Goal: Find specific page/section: Find specific page/section

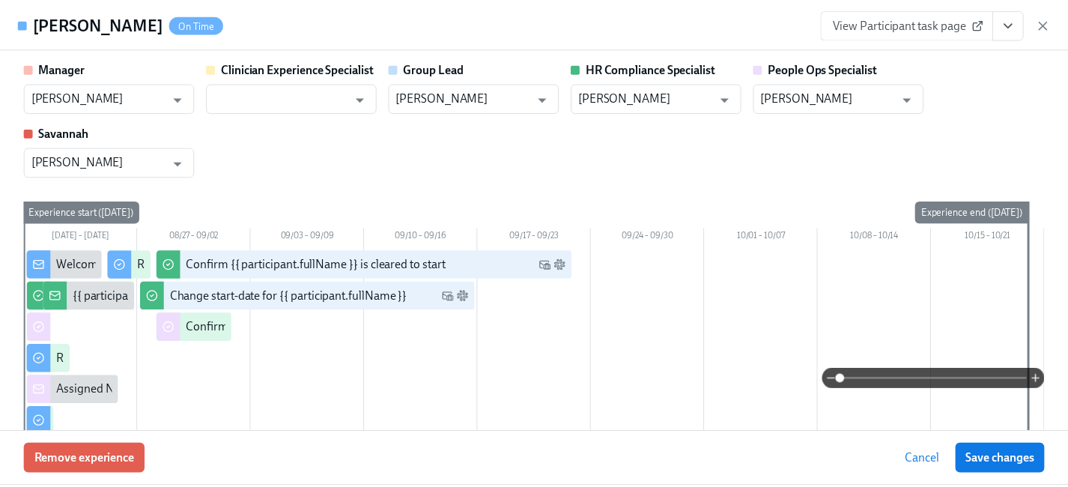
scroll to position [284, 0]
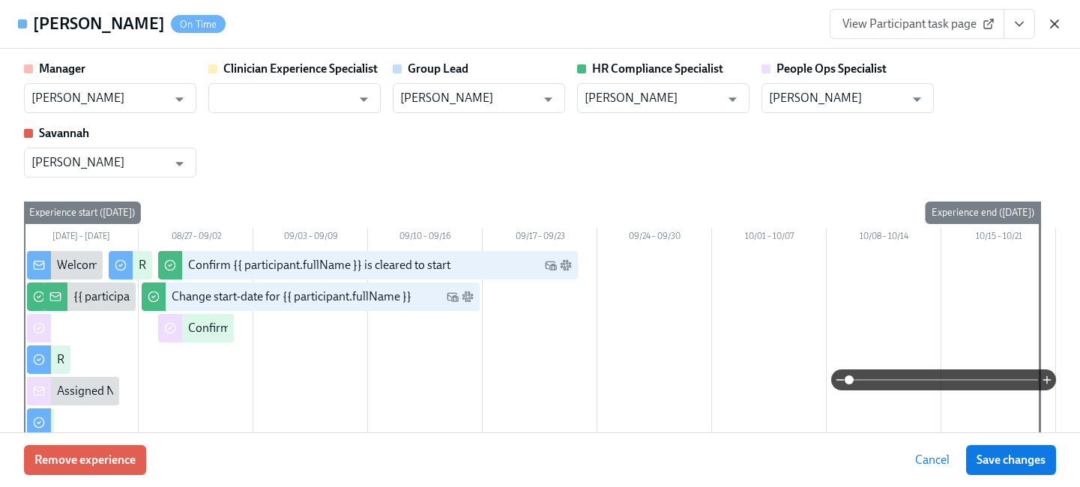
click at [1057, 27] on icon "button" at bounding box center [1053, 23] width 7 height 7
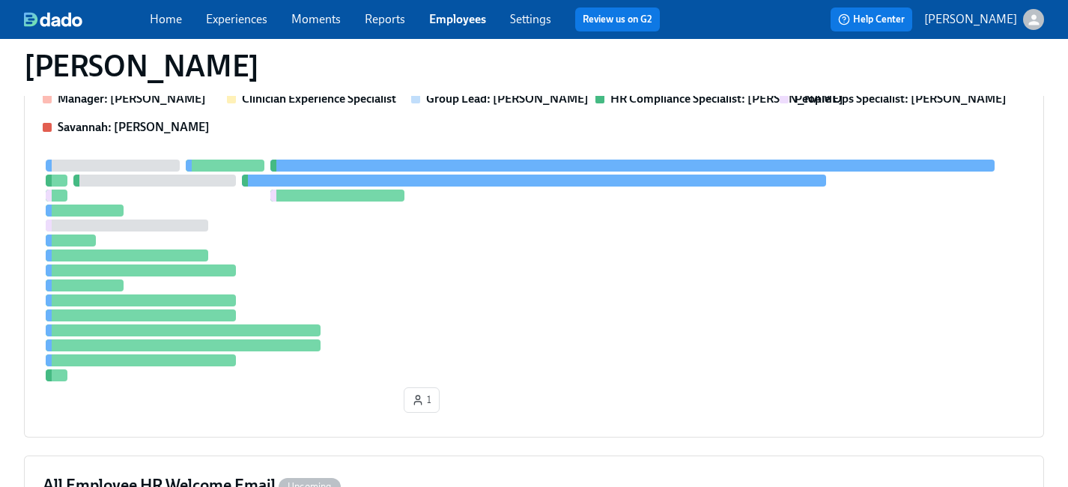
click at [441, 20] on link "Employees" at bounding box center [457, 19] width 57 height 14
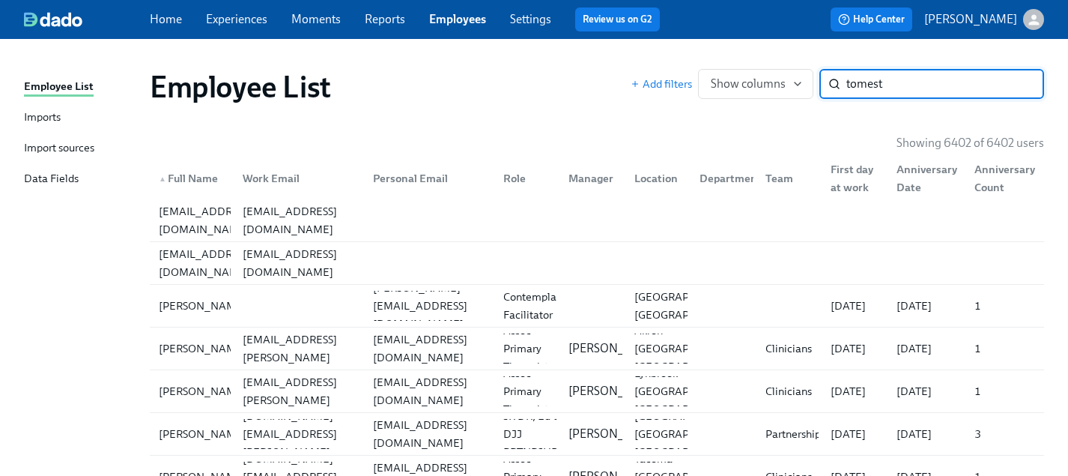
type input "tomest"
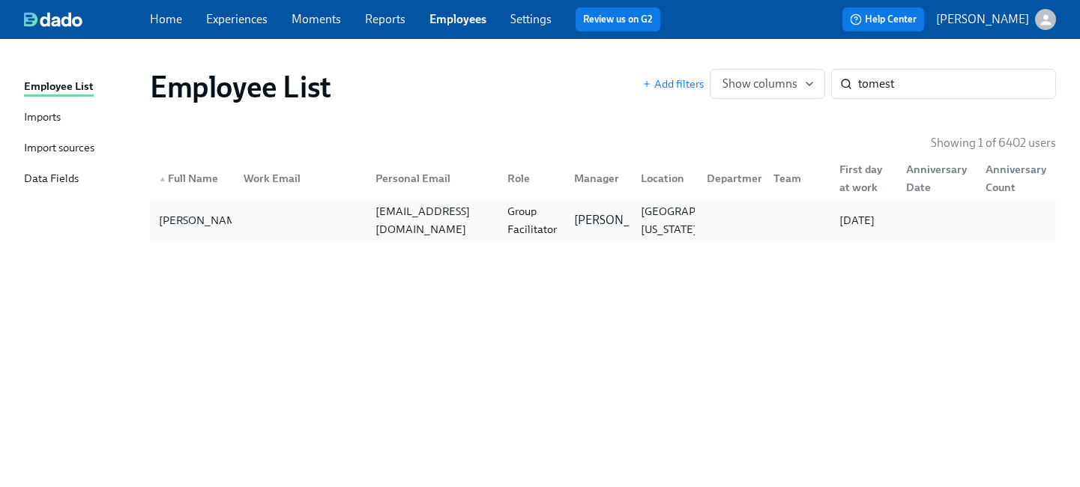
click at [527, 209] on div "Group Facilitator" at bounding box center [531, 220] width 61 height 36
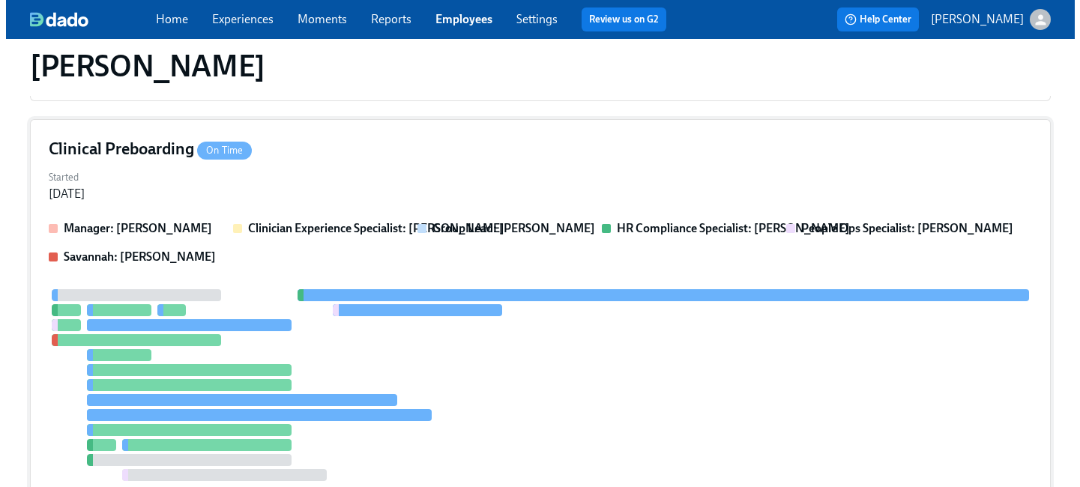
scroll to position [344, 0]
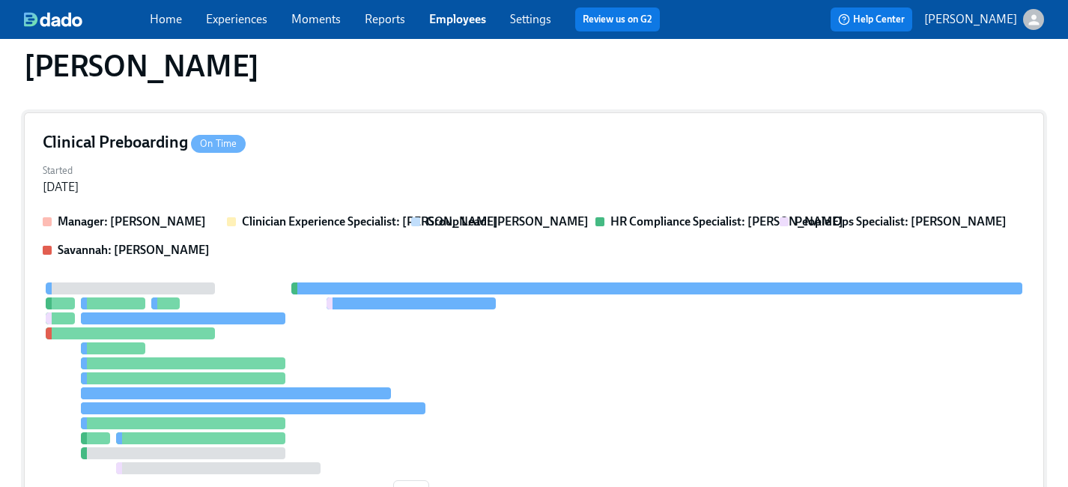
click at [413, 167] on div "Started [DATE]" at bounding box center [534, 178] width 983 height 36
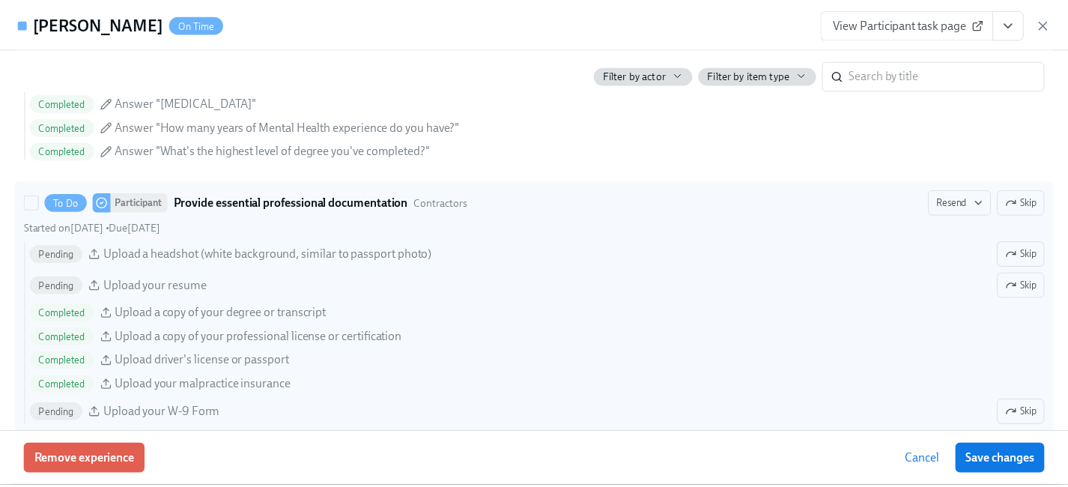
scroll to position [1556, 0]
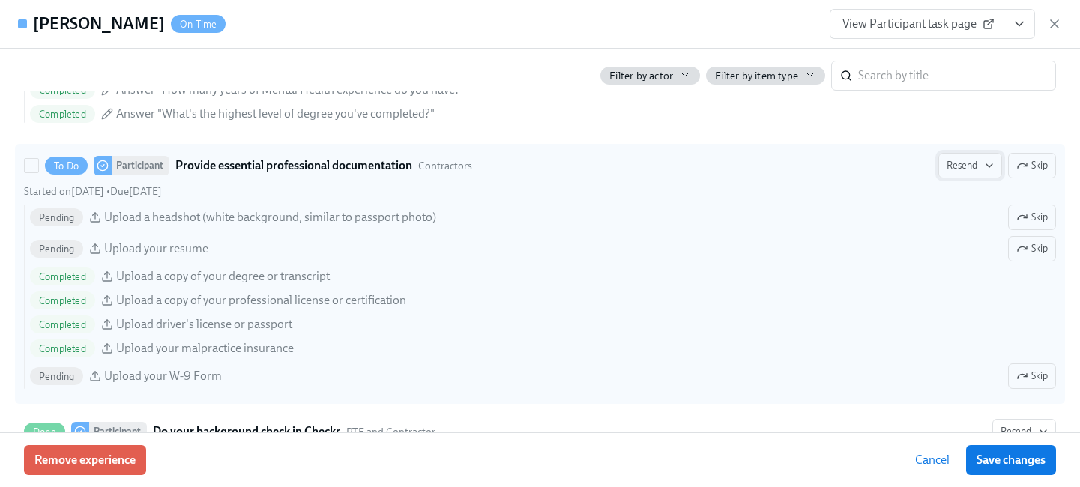
click at [951, 167] on span "Resend" at bounding box center [969, 165] width 47 height 15
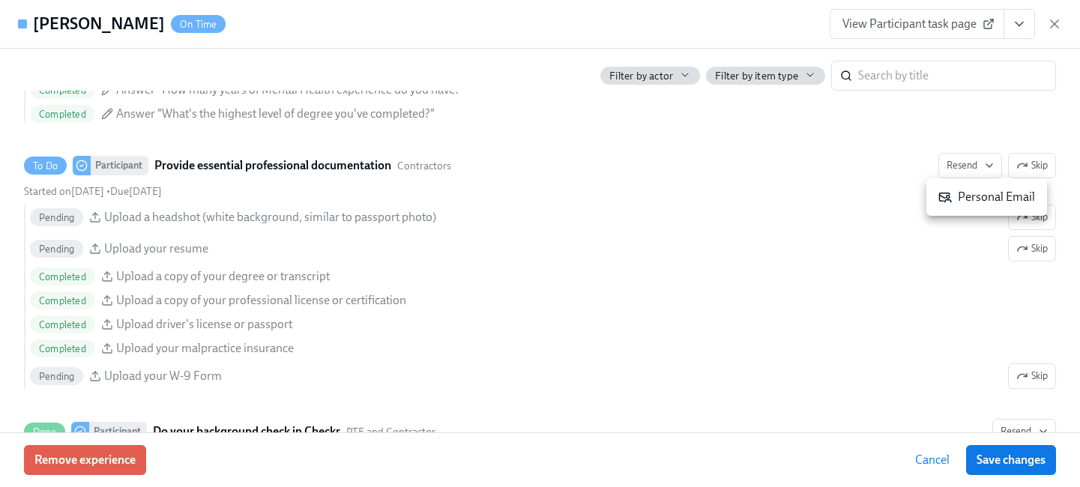
click at [954, 197] on div "Personal Email" at bounding box center [986, 197] width 97 height 16
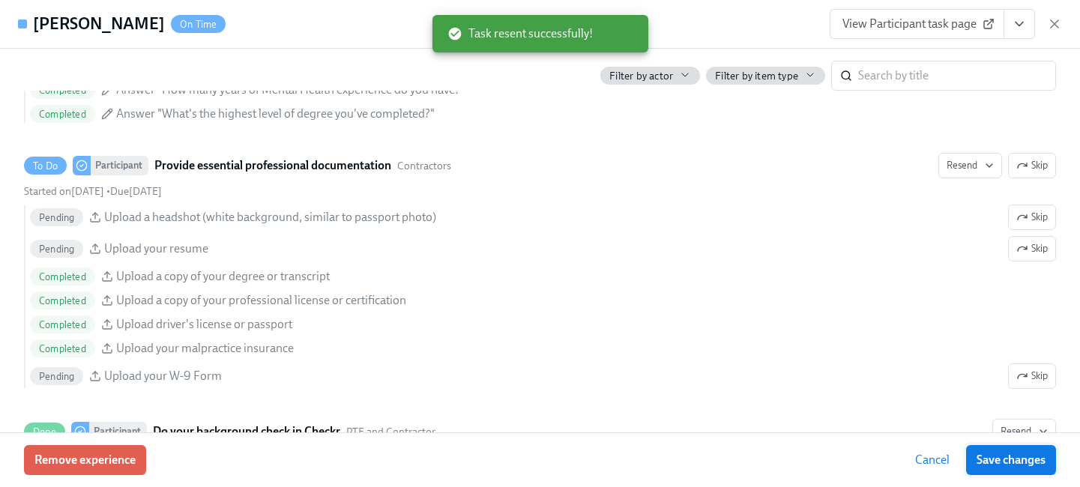
click at [998, 462] on span "Save changes" at bounding box center [1010, 460] width 69 height 15
click at [1047, 23] on icon "button" at bounding box center [1054, 23] width 15 height 15
